Goal: Task Accomplishment & Management: Complete application form

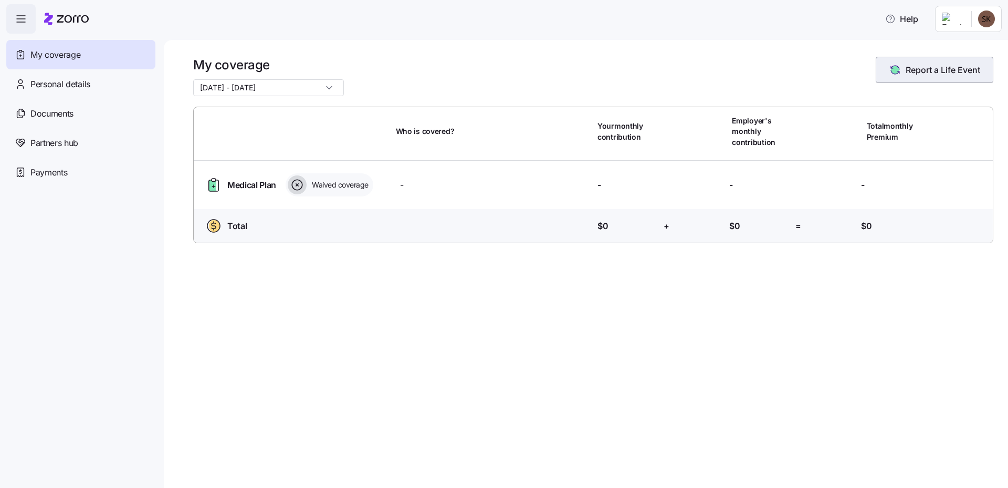
click at [889, 76] on icon "button" at bounding box center [895, 70] width 13 height 13
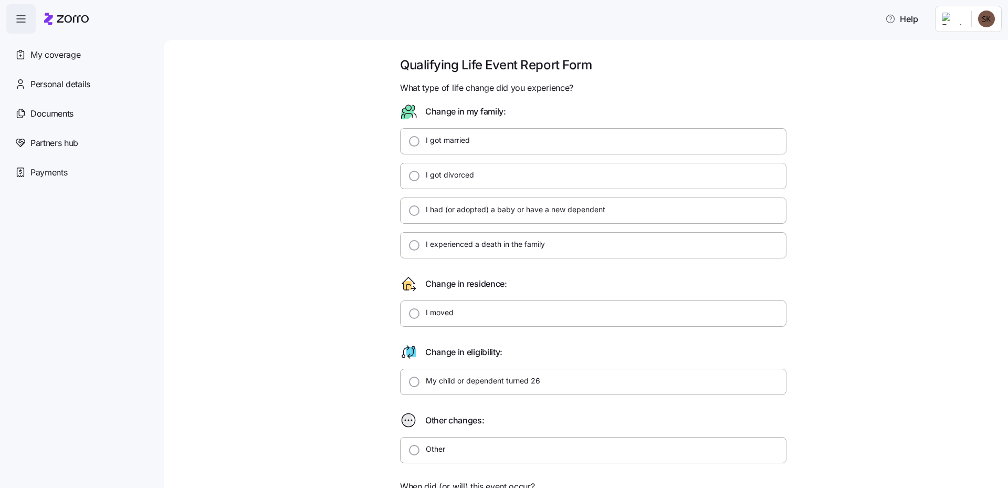
click at [501, 244] on label "I experienced a death in the family" at bounding box center [482, 244] width 125 height 11
click at [420, 244] on input "I experienced a death in the family" at bounding box center [414, 245] width 11 height 11
radio input "true"
click at [501, 244] on label "I experienced a death in the family" at bounding box center [482, 244] width 125 height 11
click at [420, 244] on input "I experienced a death in the family" at bounding box center [414, 245] width 11 height 11
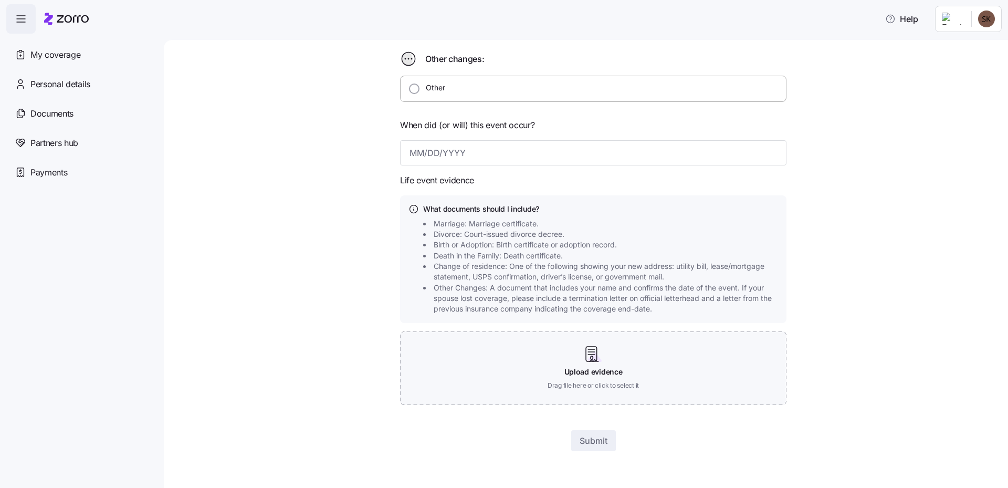
scroll to position [362, 0]
